Goal: Use online tool/utility: Utilize a website feature to perform a specific function

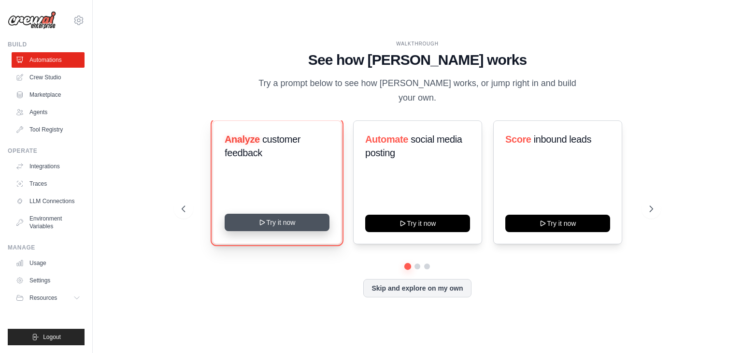
click at [273, 222] on button "Try it now" at bounding box center [277, 222] width 105 height 17
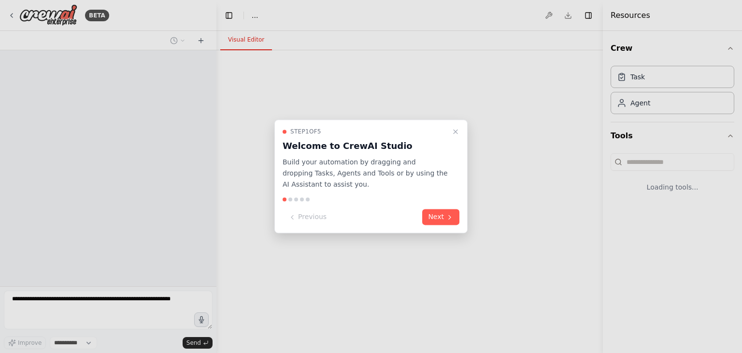
select select "****"
